Goal: Task Accomplishment & Management: Manage account settings

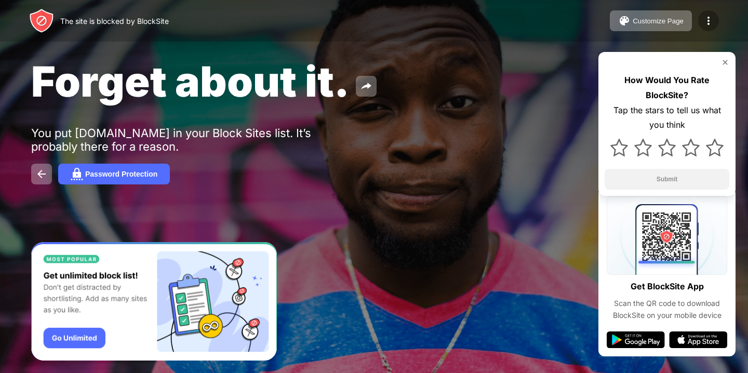
click at [711, 24] on img at bounding box center [708, 21] width 12 height 12
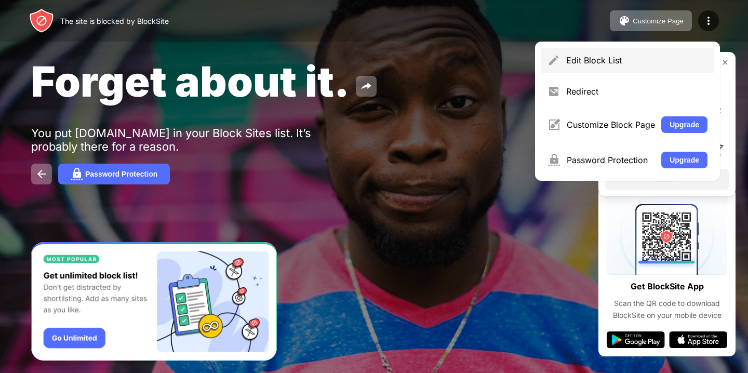
click at [580, 59] on div "Edit Block List" at bounding box center [636, 60] width 141 height 10
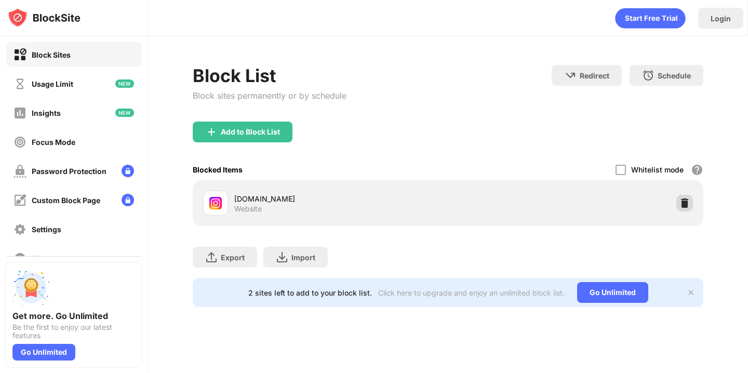
click at [686, 205] on img at bounding box center [684, 203] width 10 height 10
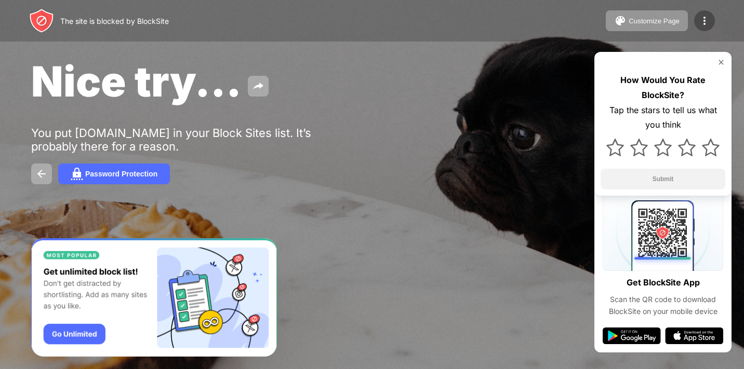
click at [705, 19] on img at bounding box center [704, 21] width 12 height 12
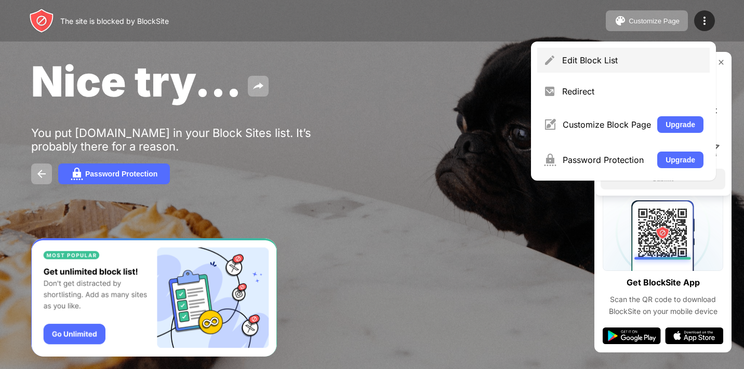
click at [588, 50] on div "Edit Block List" at bounding box center [623, 60] width 172 height 25
